Goal: Transaction & Acquisition: Purchase product/service

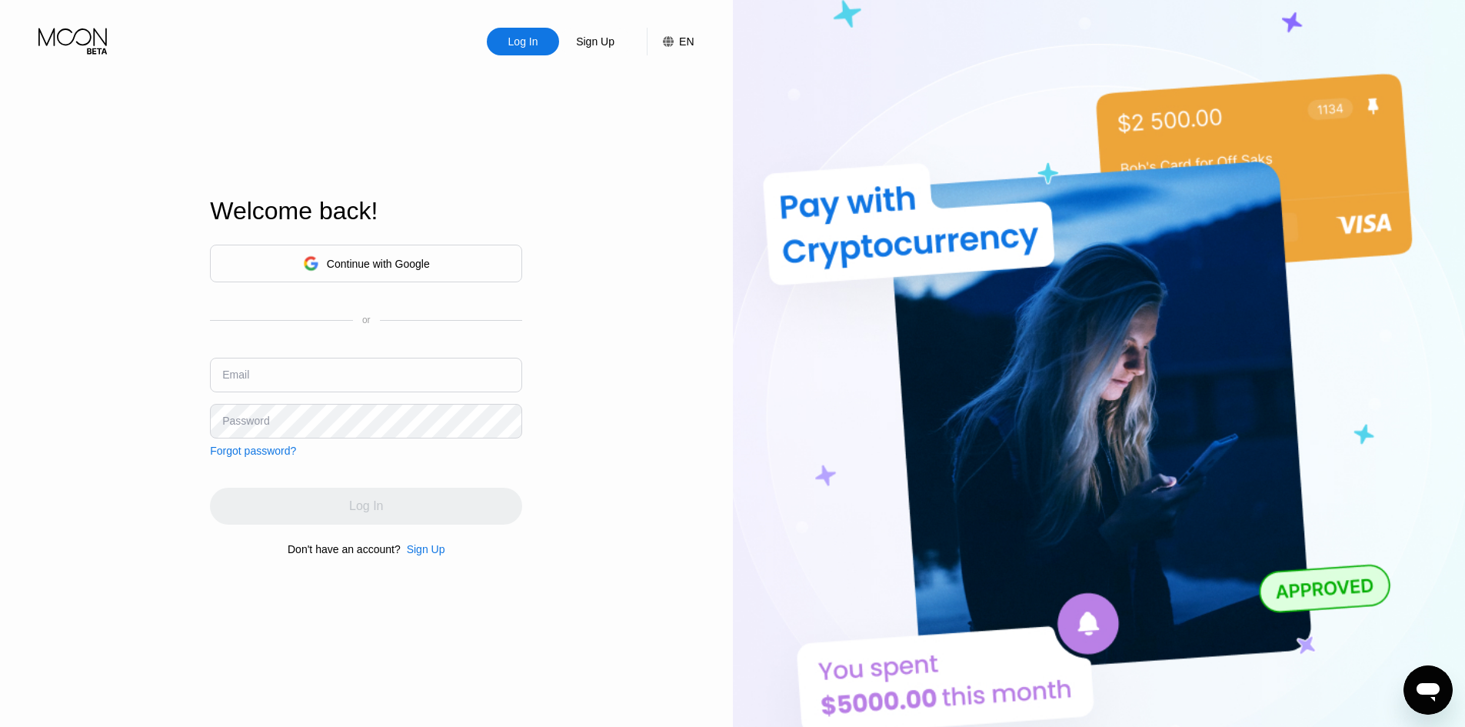
type input "omkar.jhayden@freedrops.org"
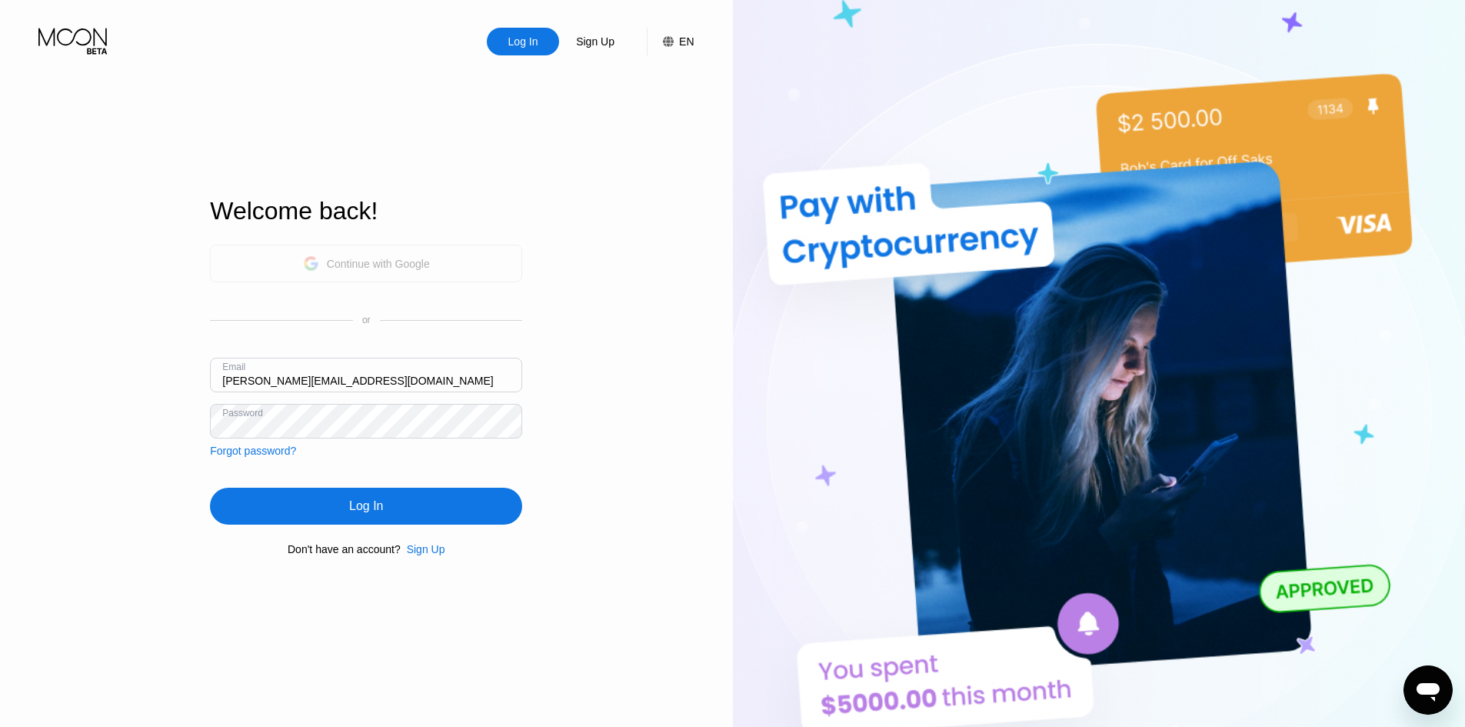
click at [355, 275] on div "Continue with Google" at bounding box center [366, 264] width 312 height 38
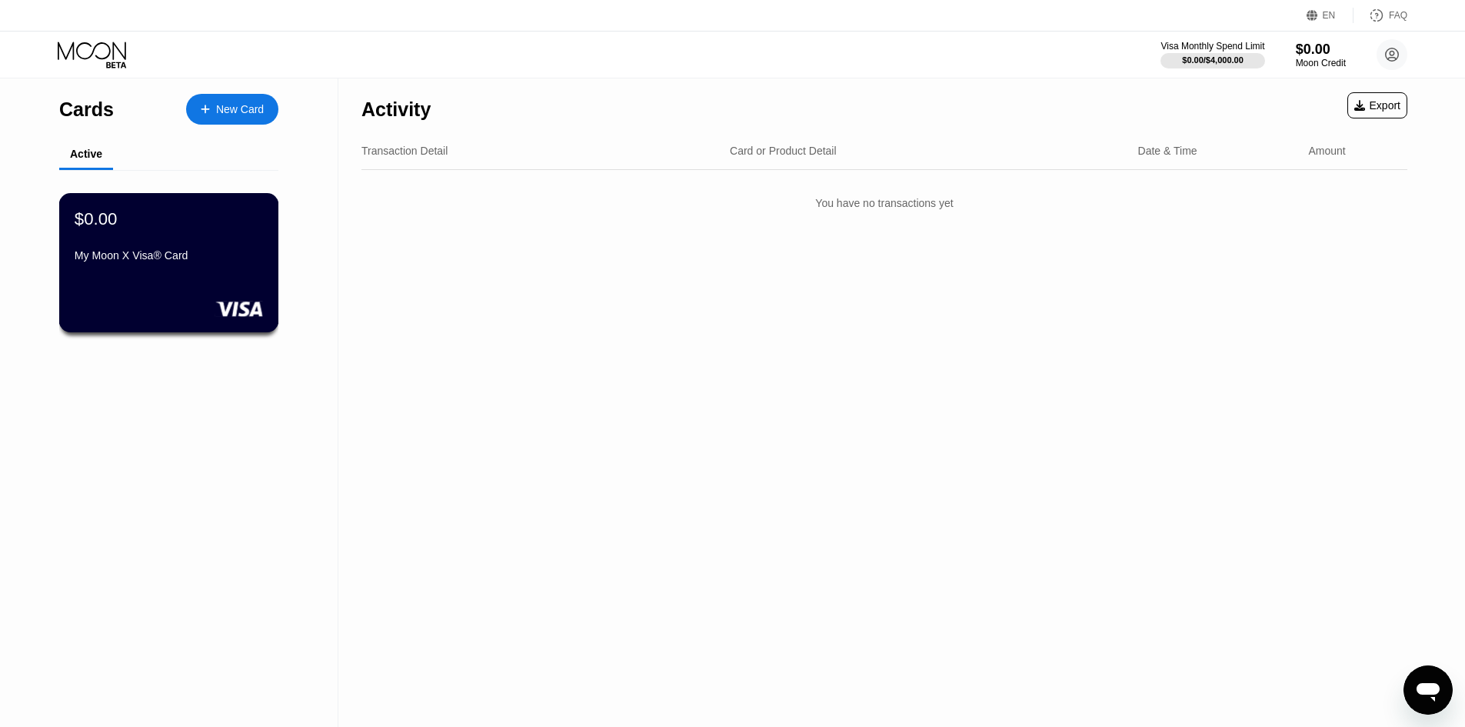
click at [257, 293] on div "$0.00 My Moon X Visa® Card" at bounding box center [169, 262] width 220 height 139
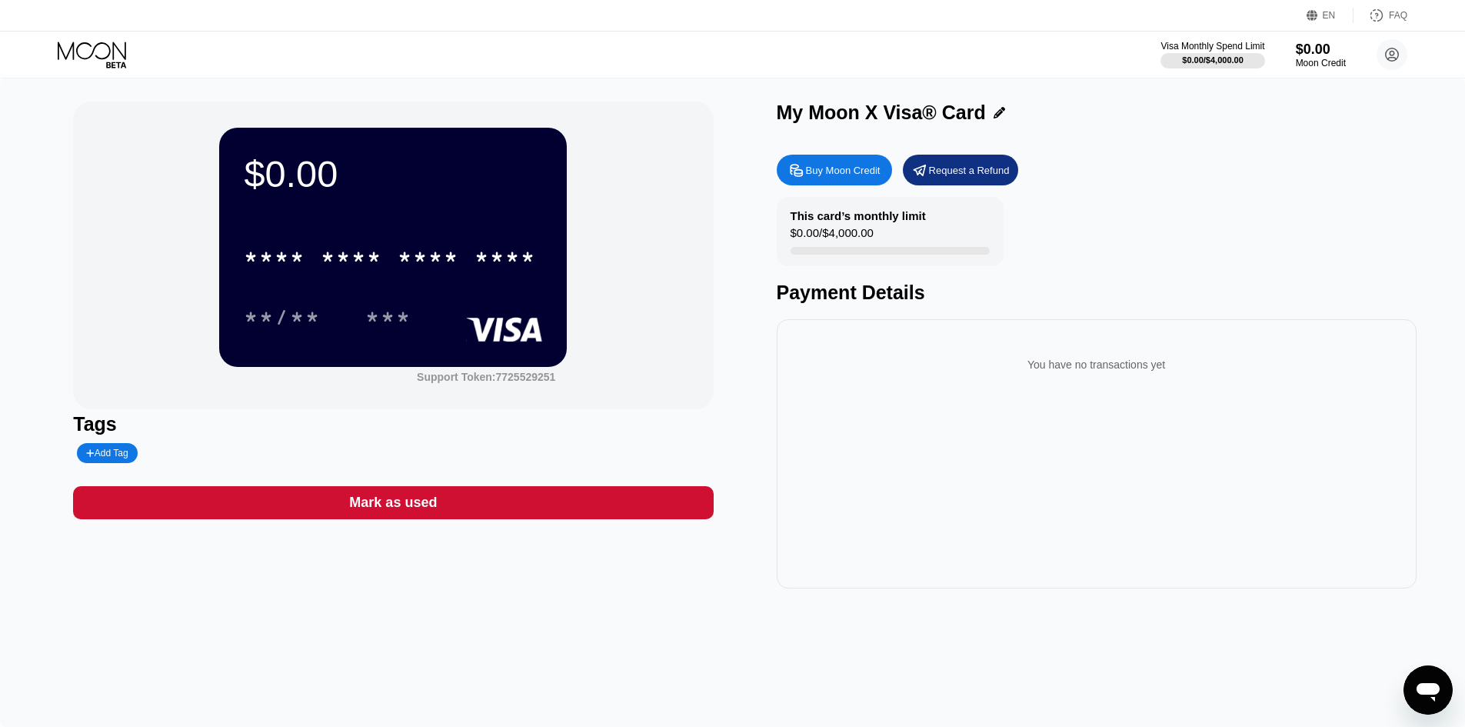
click at [854, 183] on div "Buy Moon Credit" at bounding box center [834, 170] width 115 height 31
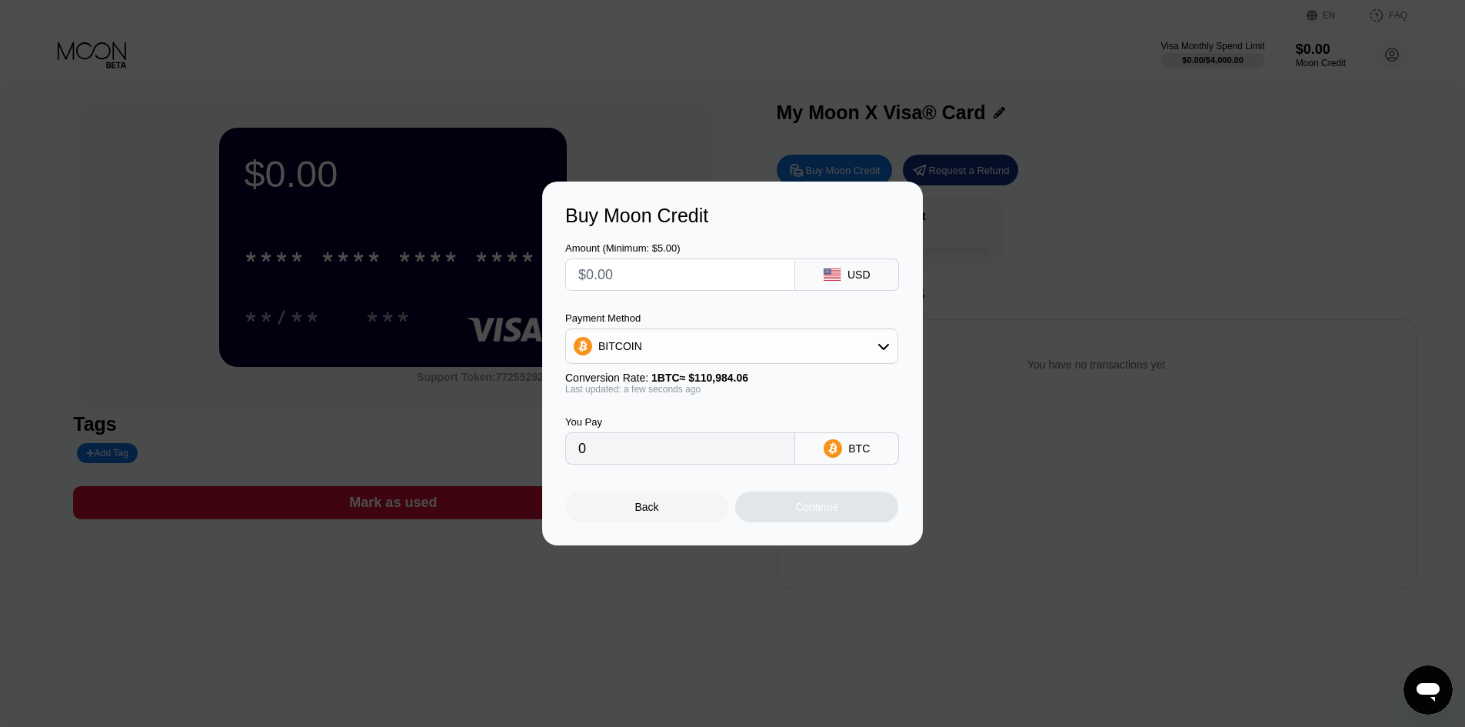
click at [742, 282] on input "text" at bounding box center [680, 274] width 204 height 31
type input "$3"
type input "0.00002704"
type input "$35"
type input "0.00031537"
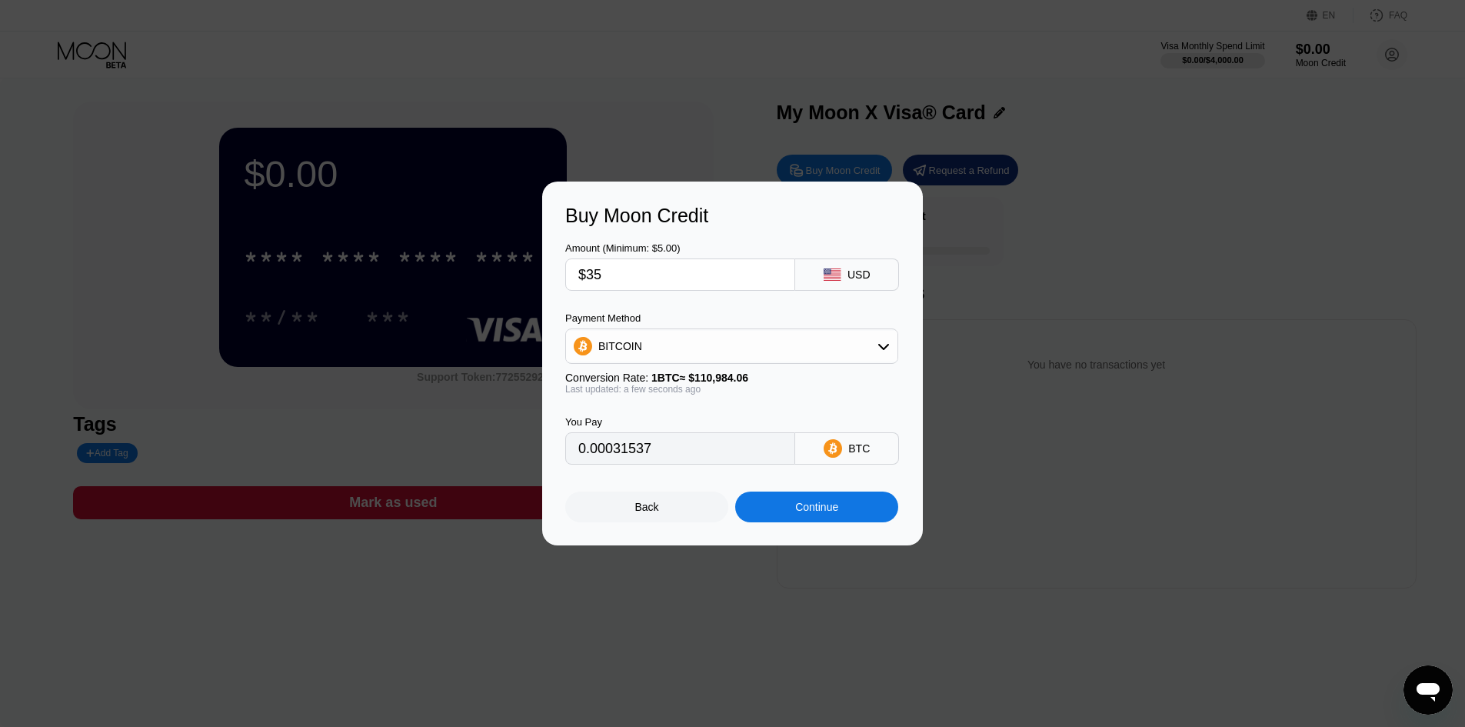
type input "$3"
type input "0.00002704"
type input "0"
type input "$4"
type input "0.00003605"
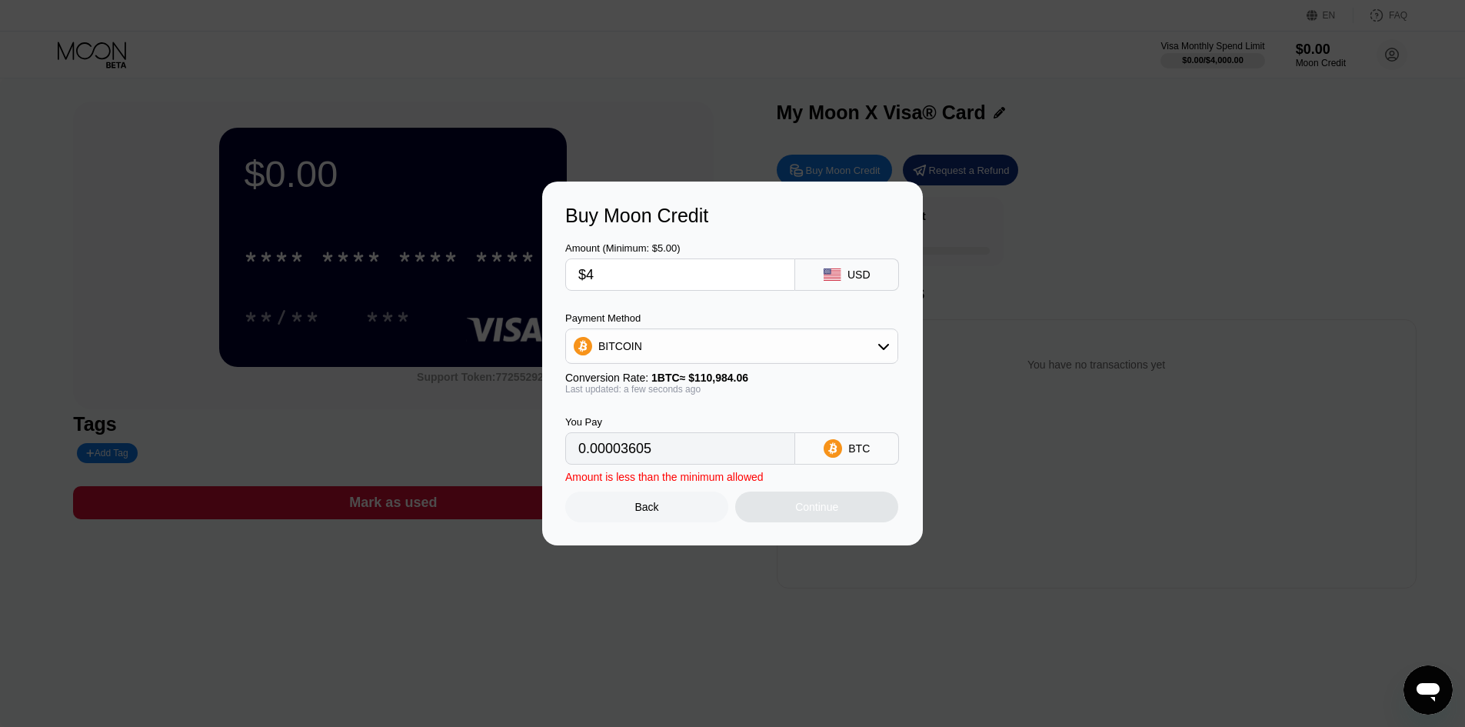
type input "$40"
type input "0.00036042"
type input "$40"
click at [793, 514] on div "Continue" at bounding box center [816, 506] width 163 height 31
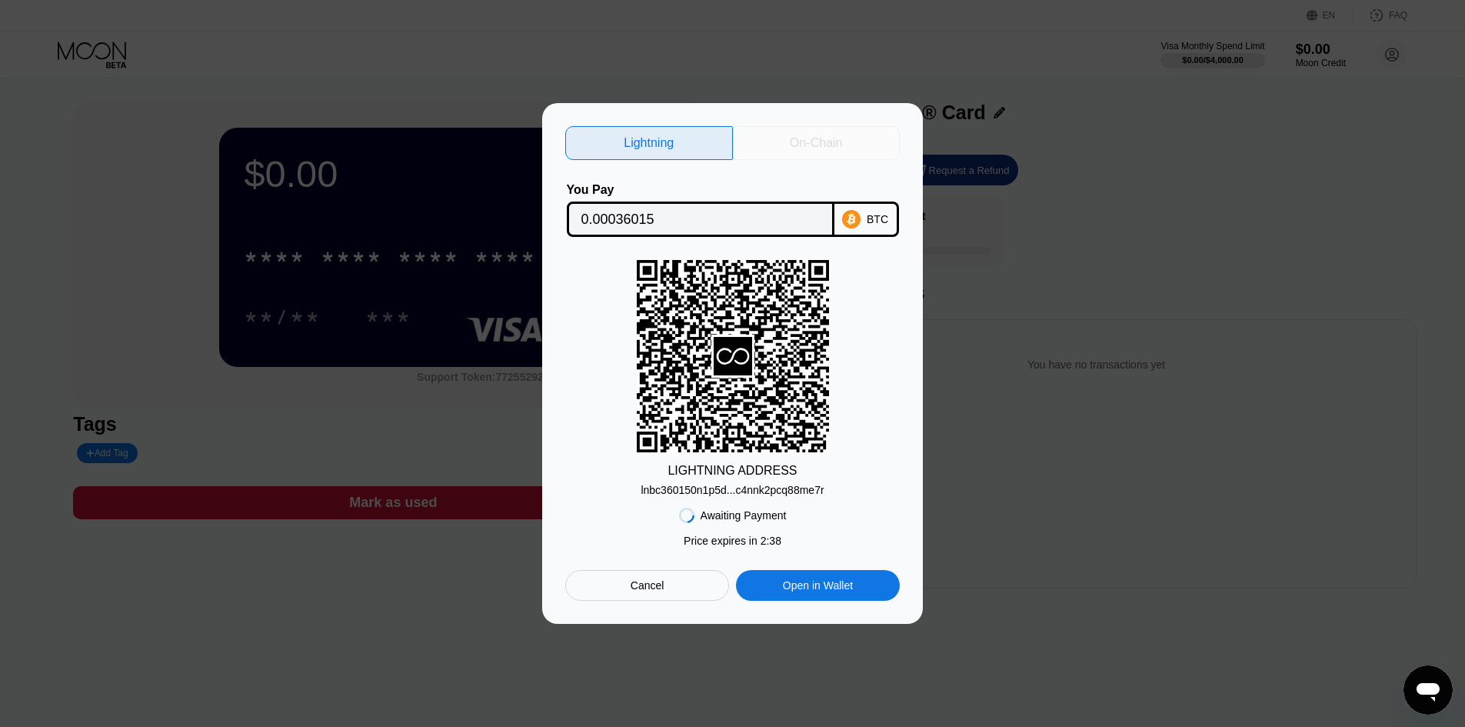
click at [805, 135] on div "On-Chain" at bounding box center [816, 142] width 52 height 15
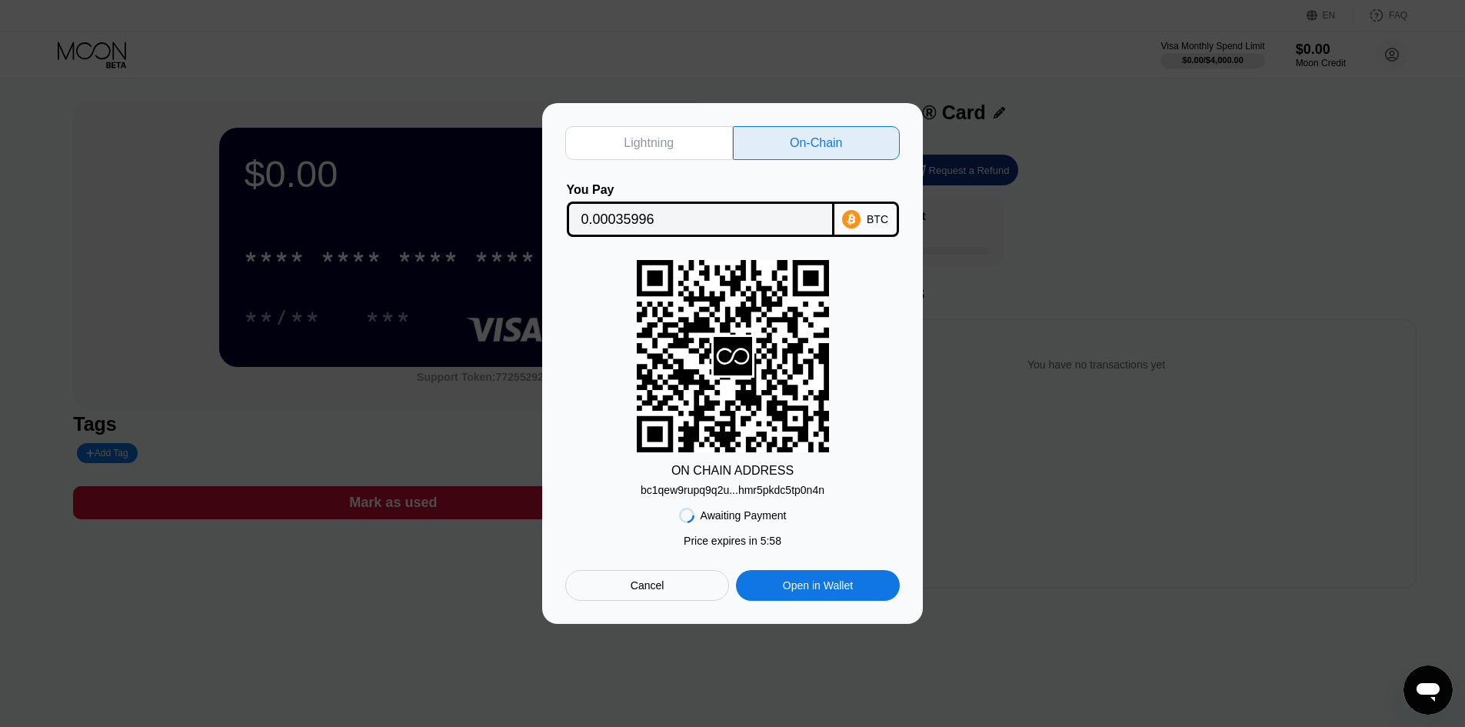
click at [669, 138] on div "Lightning" at bounding box center [649, 142] width 50 height 15
type input "0.00036015"
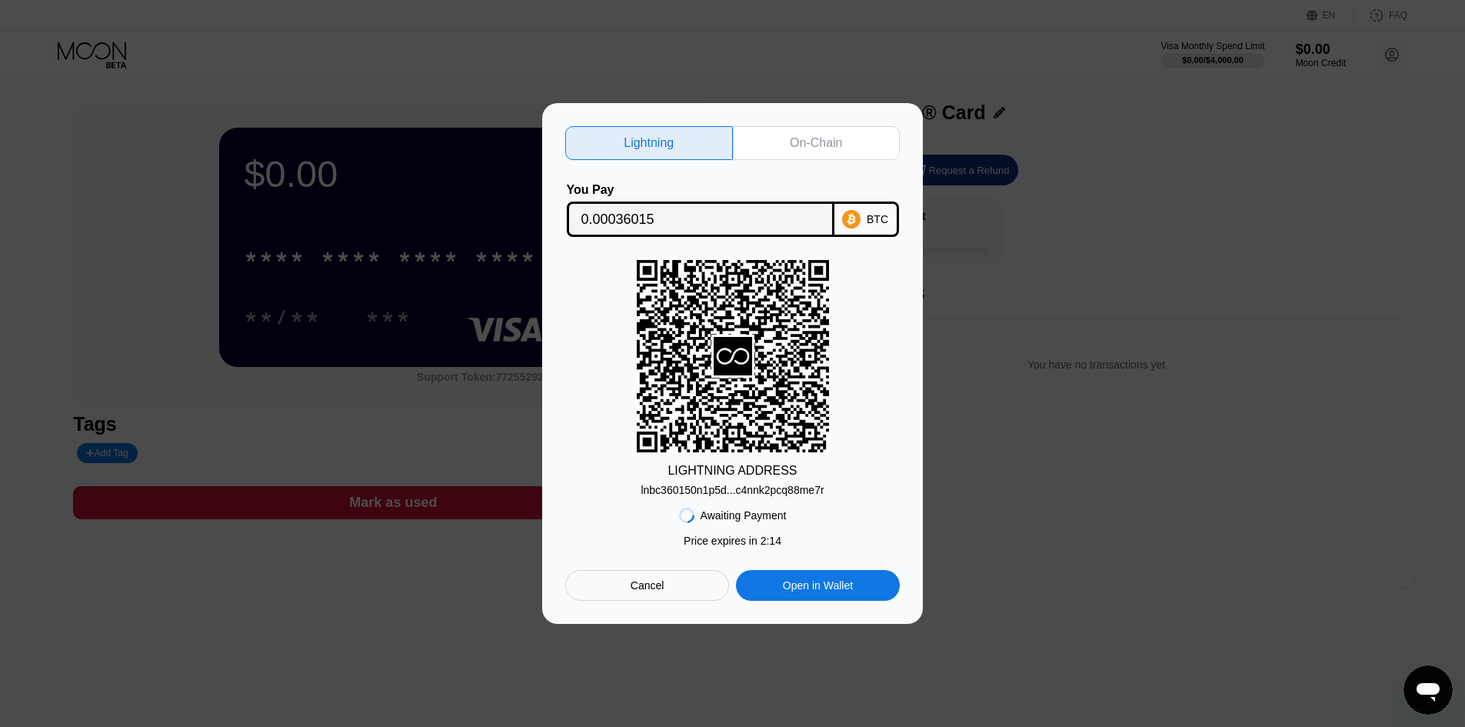
click at [794, 489] on div "lnbc360150n1p5d...c4nnk2pcq88me7r" at bounding box center [732, 490] width 183 height 12
click at [789, 495] on div "lnbc360150n1p5d...c4nnk2pcq88me7r" at bounding box center [732, 490] width 183 height 12
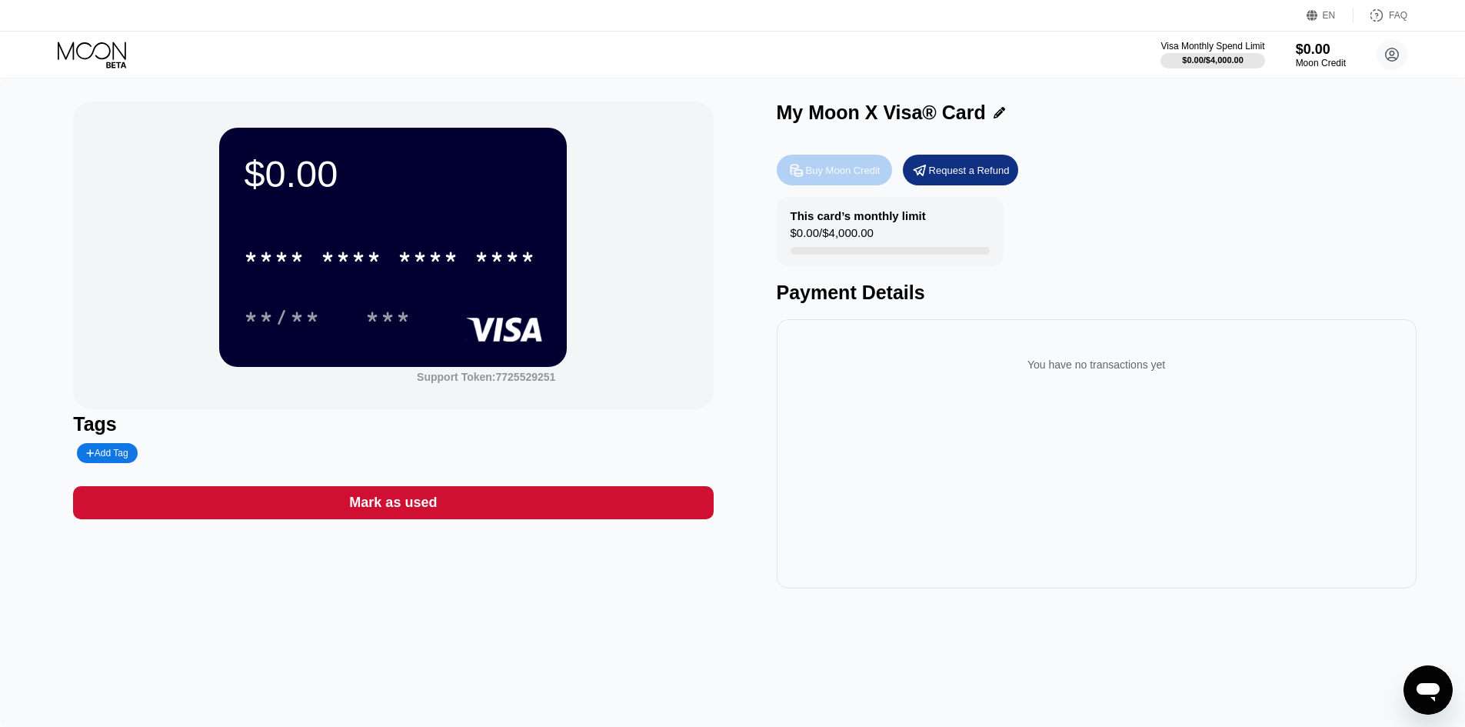
click at [864, 169] on div "Buy Moon Credit" at bounding box center [843, 170] width 75 height 13
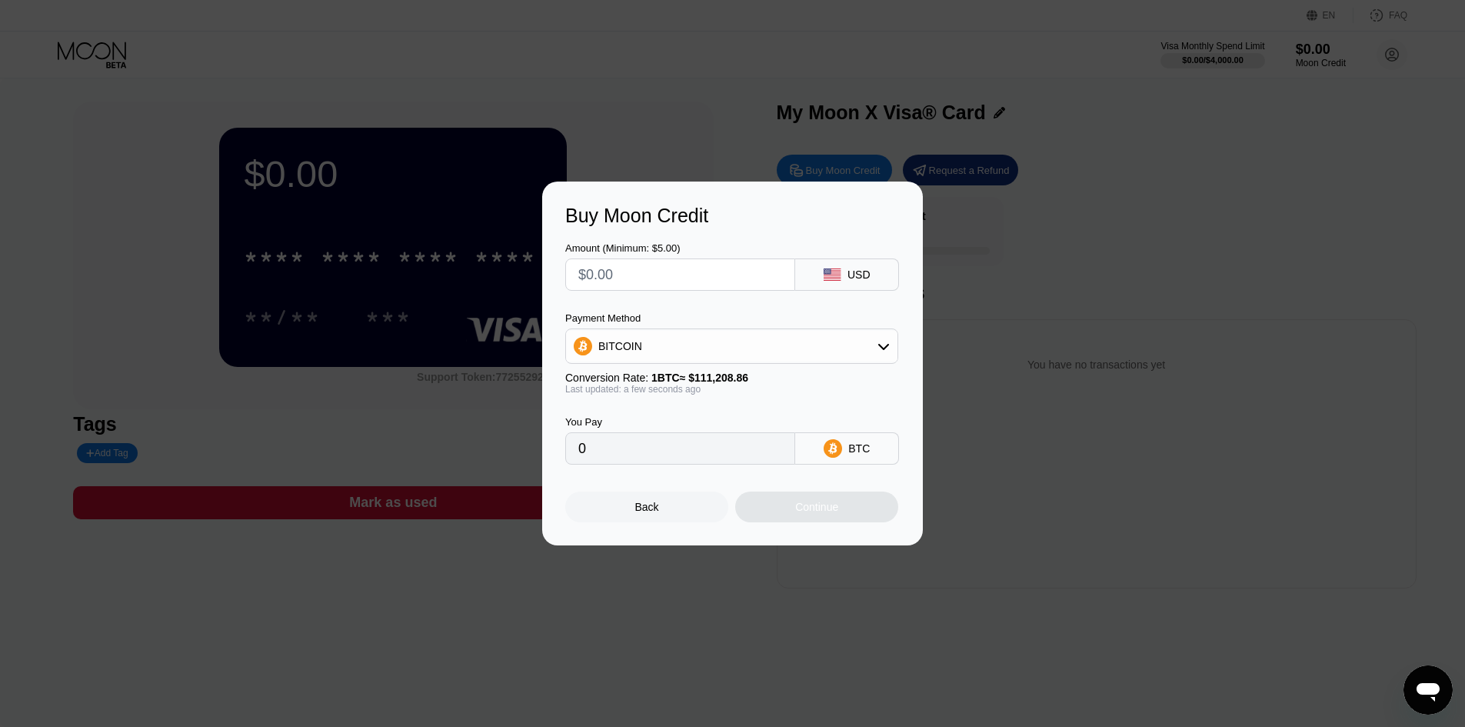
click at [691, 359] on div "BITCOIN" at bounding box center [731, 346] width 331 height 31
click at [663, 314] on div "Payment Method" at bounding box center [731, 318] width 333 height 12
click at [695, 275] on input "text" at bounding box center [680, 274] width 204 height 31
click at [721, 328] on div "BITCOIN" at bounding box center [731, 345] width 333 height 35
click at [683, 353] on div "BITCOIN" at bounding box center [731, 346] width 331 height 31
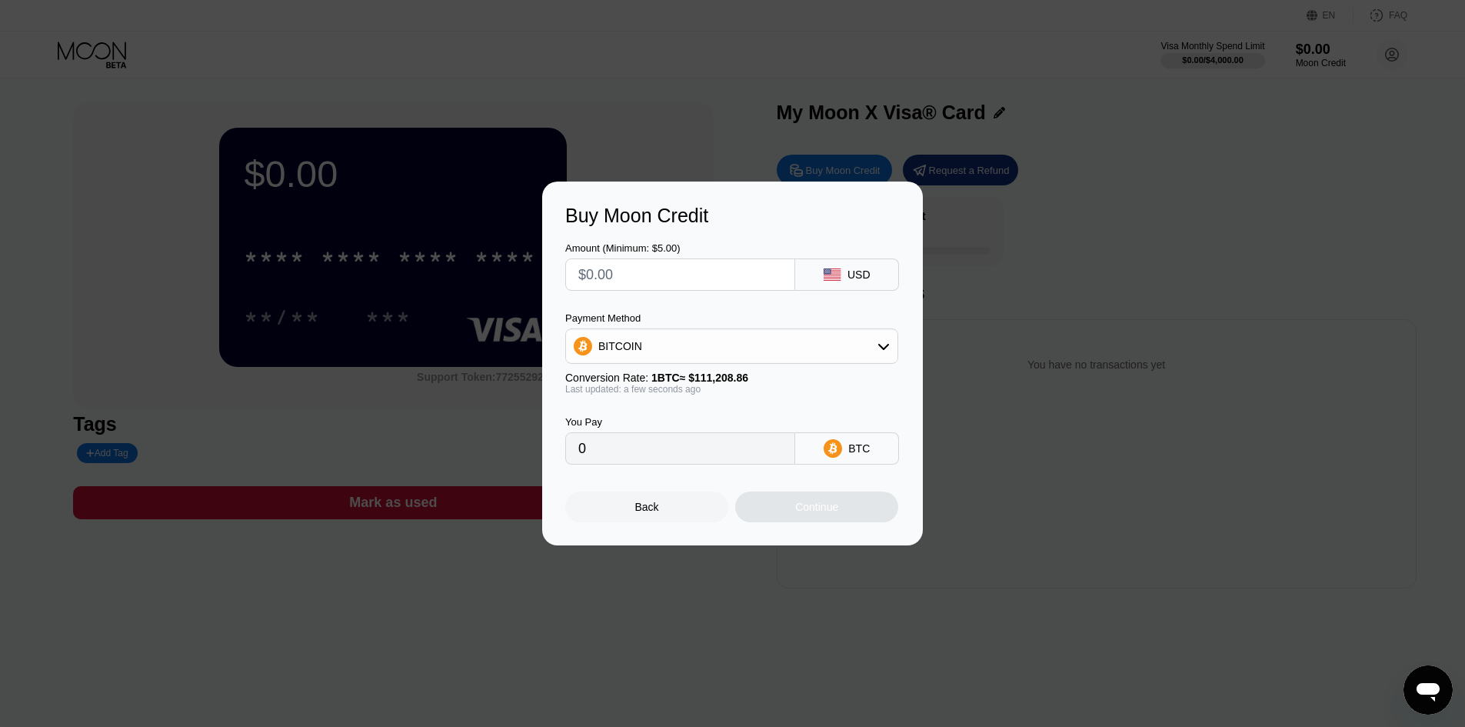
click at [683, 353] on div "BITCOIN" at bounding box center [731, 346] width 331 height 31
click at [739, 349] on div "BITCOIN" at bounding box center [731, 346] width 331 height 31
